Goal: Information Seeking & Learning: Learn about a topic

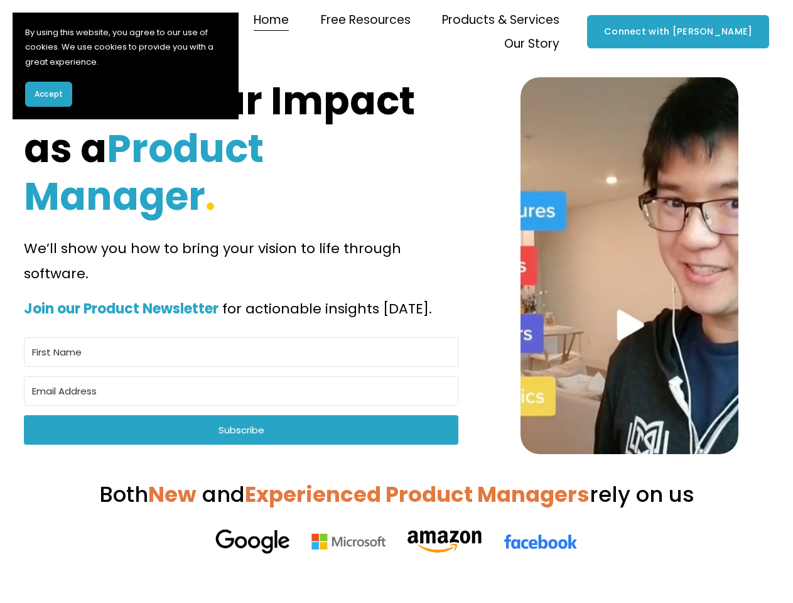
click at [48, 94] on span "Accept" at bounding box center [49, 94] width 28 height 11
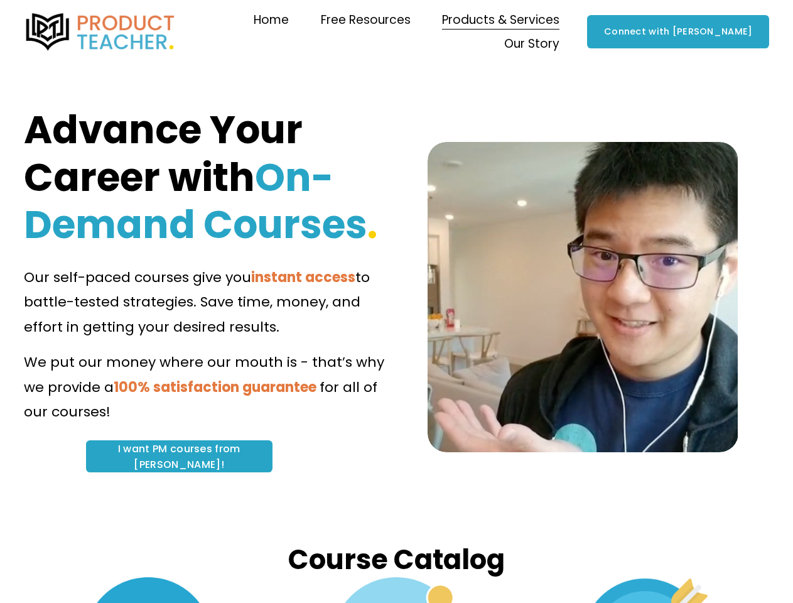
click at [374, 301] on span "to battle-tested strategies. Save time, money, and effort in getting your desir…" at bounding box center [199, 301] width 350 height 69
